Goal: Download file/media

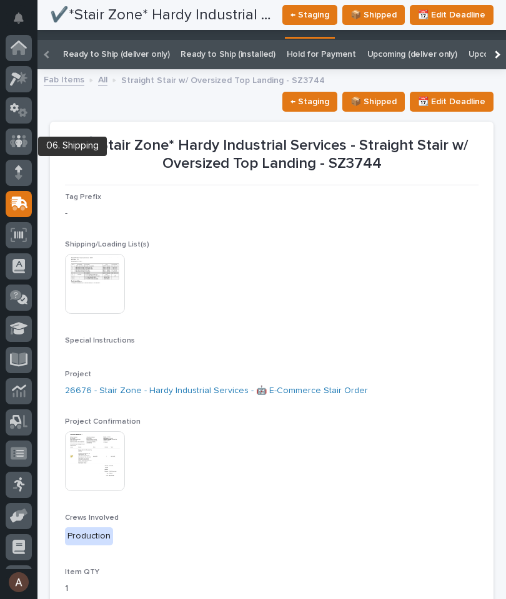
scroll to position [59, 0]
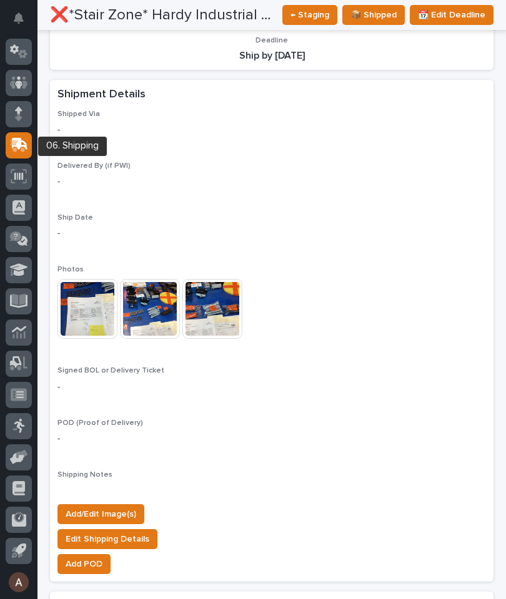
click at [20, 152] on div at bounding box center [19, 145] width 26 height 26
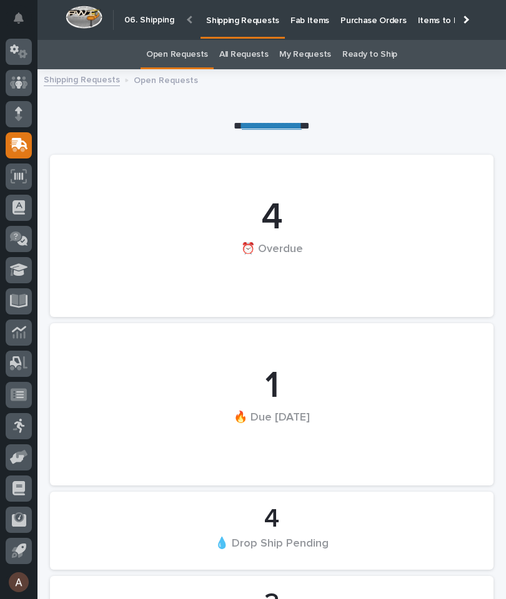
click at [303, 12] on p "Fab Items" at bounding box center [309, 13] width 39 height 26
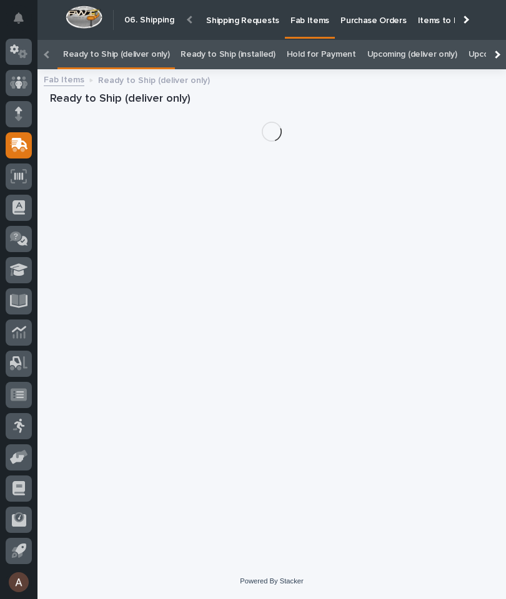
click at [500, 40] on div at bounding box center [496, 54] width 20 height 29
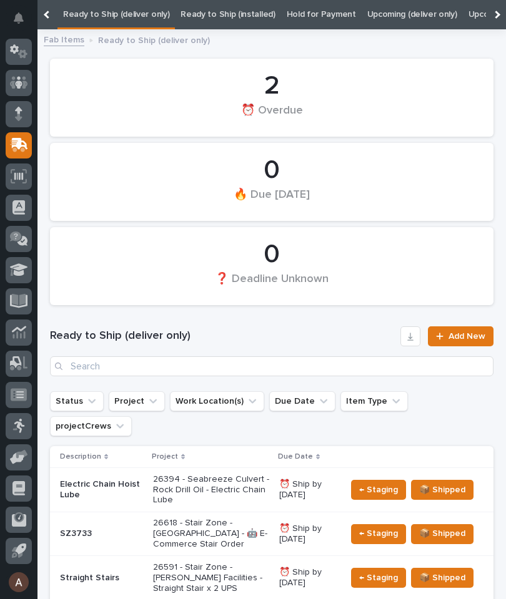
scroll to position [0, 126]
click at [475, 9] on link "All" at bounding box center [479, 14] width 9 height 29
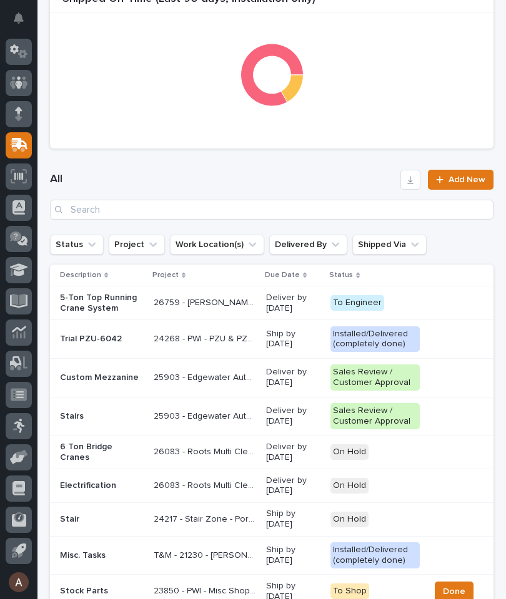
scroll to position [442, 0]
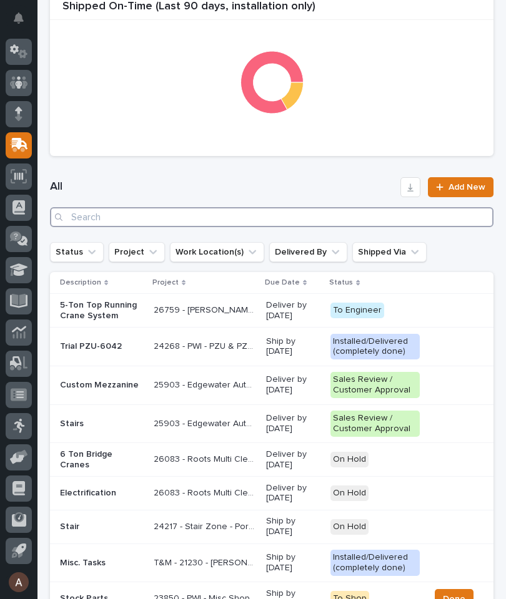
click at [428, 215] on input "Search" at bounding box center [271, 217] width 443 height 20
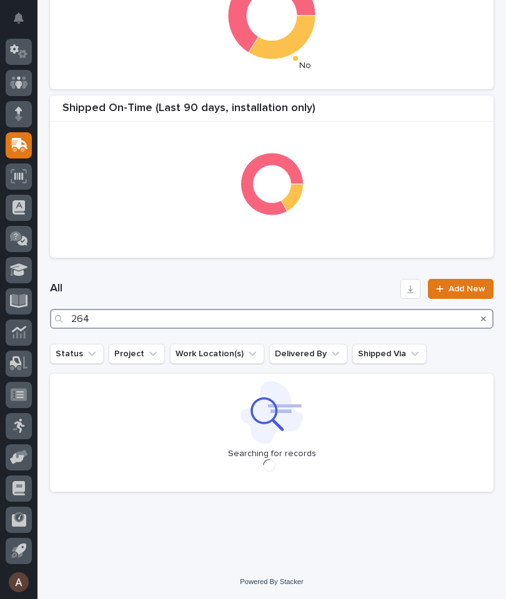
scroll to position [340, 0]
type input "26450"
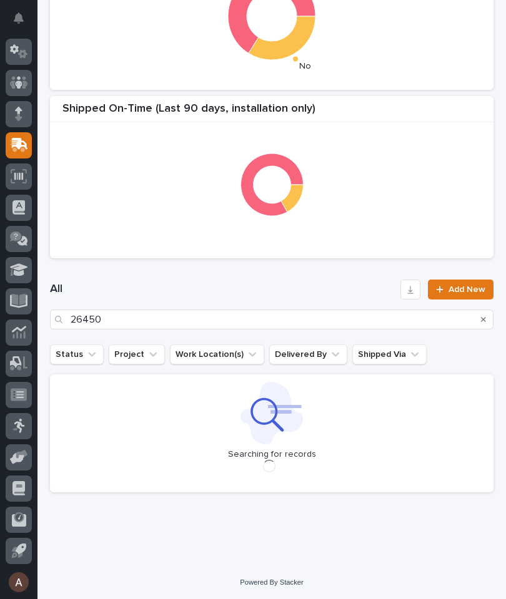
click at [338, 276] on div "All 26450 Add New" at bounding box center [271, 305] width 443 height 80
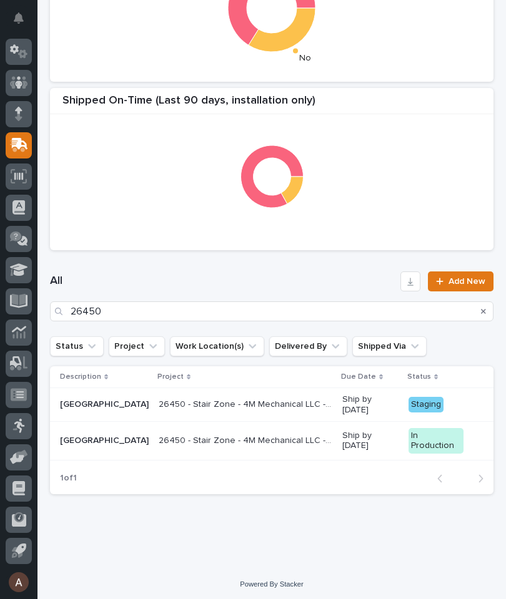
click at [71, 395] on div "[GEOGRAPHIC_DATA]" at bounding box center [104, 404] width 89 height 21
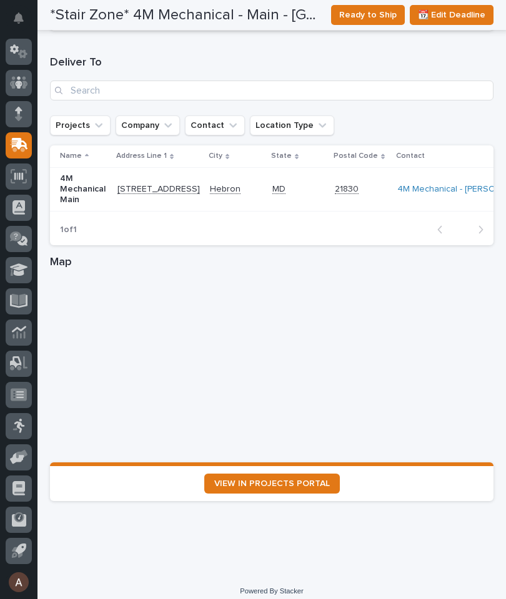
click at [305, 474] on link "VIEW IN PROJECTS PORTAL" at bounding box center [271, 484] width 135 height 20
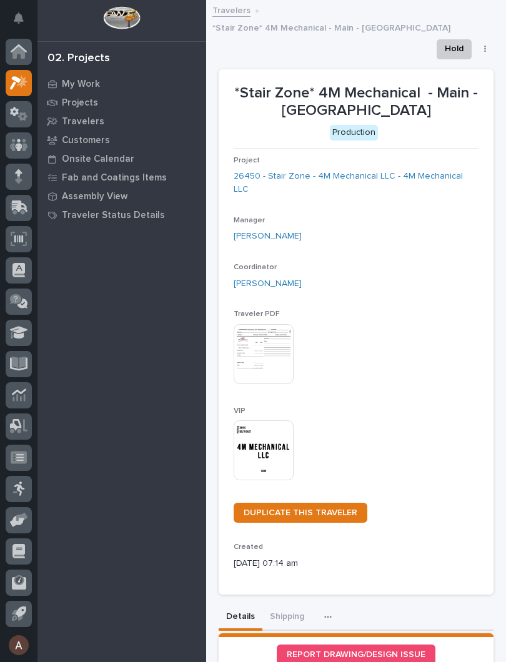
click at [266, 420] on img at bounding box center [263, 450] width 60 height 60
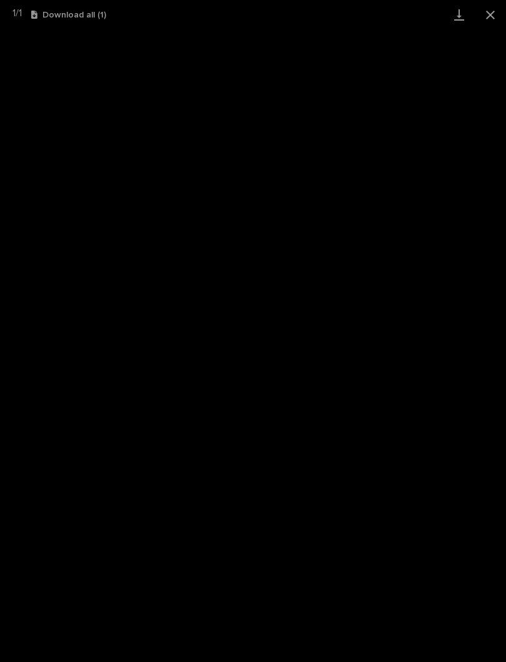
click at [449, 21] on link "Download" at bounding box center [458, 14] width 31 height 29
